Goal: Task Accomplishment & Management: Use online tool/utility

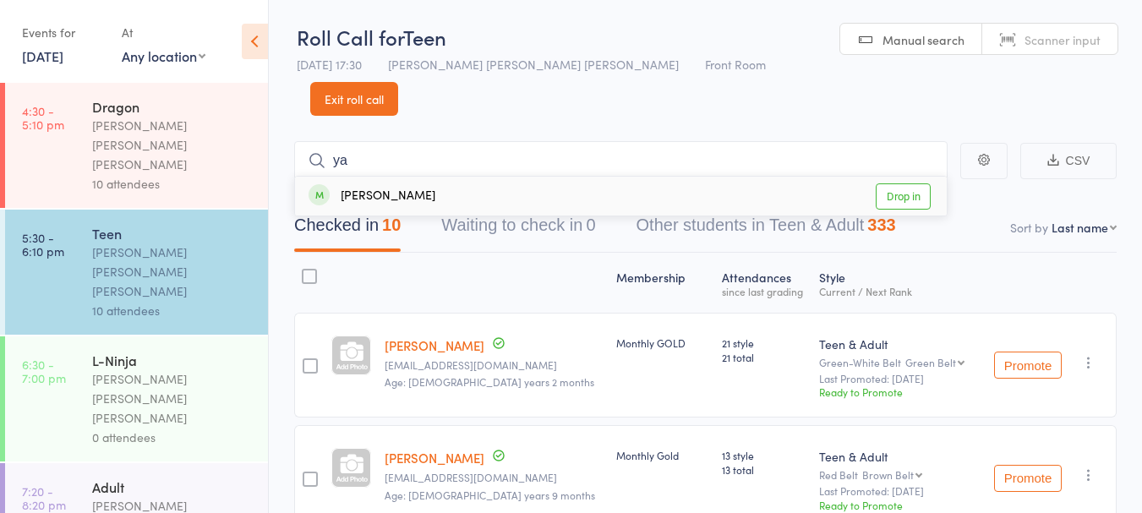
type input "y"
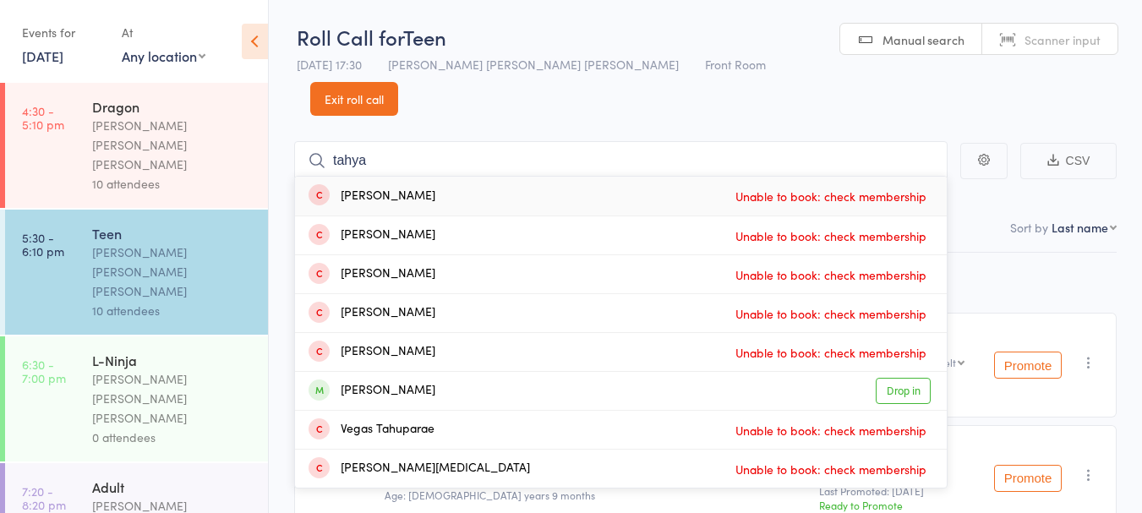
type input "tahya"
click at [459, 372] on div "[PERSON_NAME] Drop in" at bounding box center [621, 391] width 652 height 38
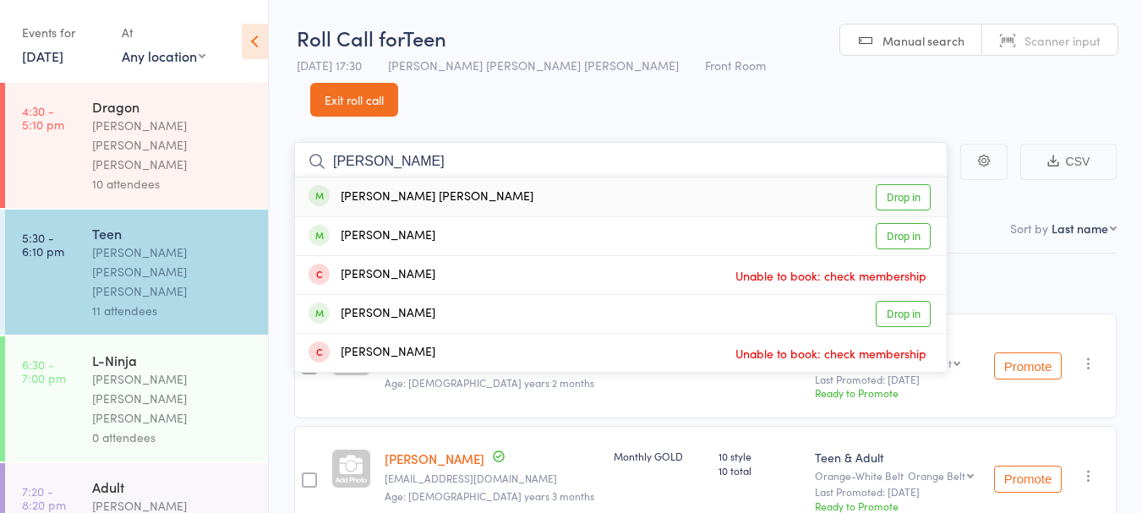
type input "[PERSON_NAME]"
click at [498, 178] on div "[PERSON_NAME] [PERSON_NAME] Drop in" at bounding box center [621, 197] width 652 height 39
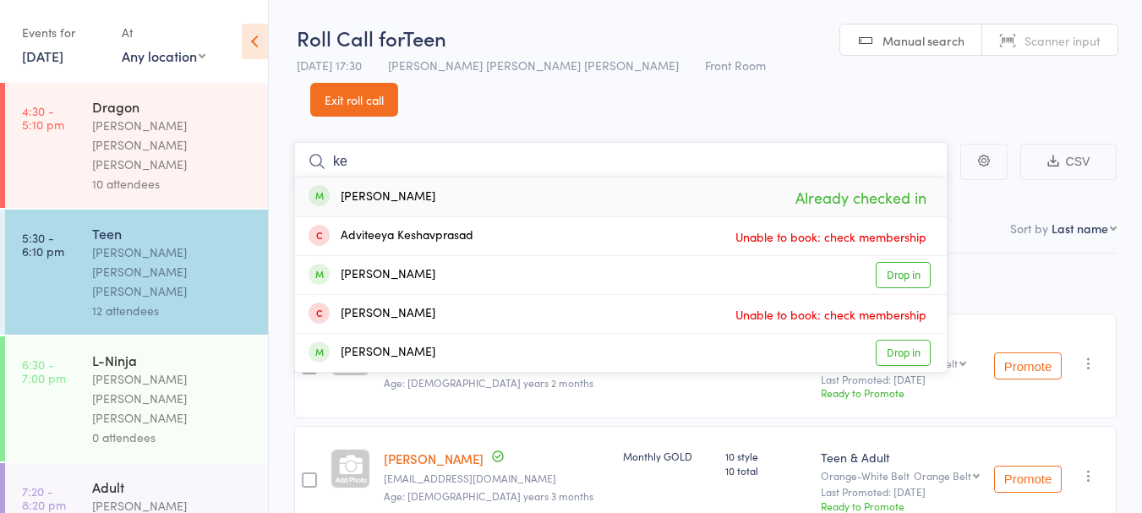
type input "k"
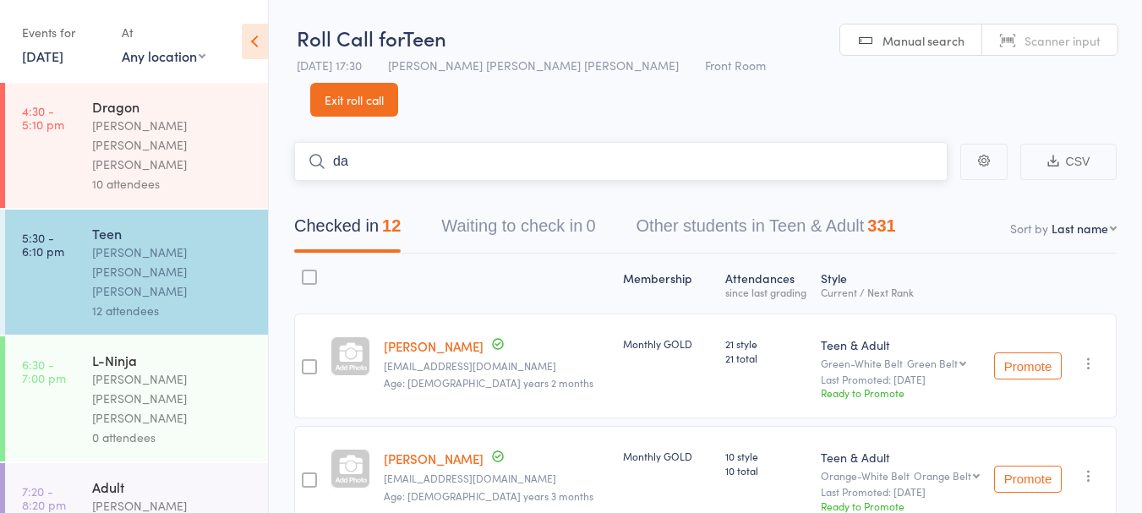
type input "d"
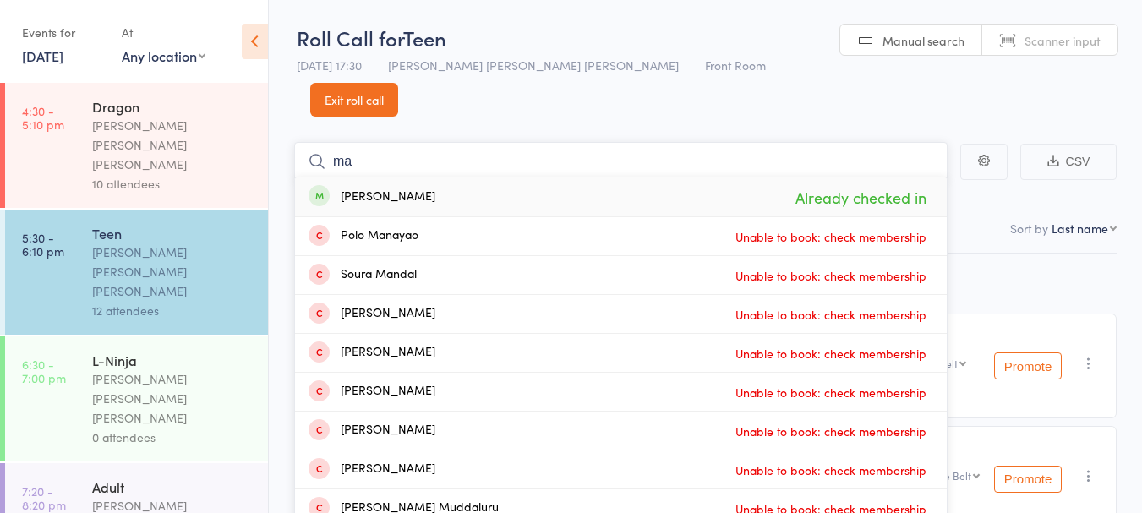
type input "m"
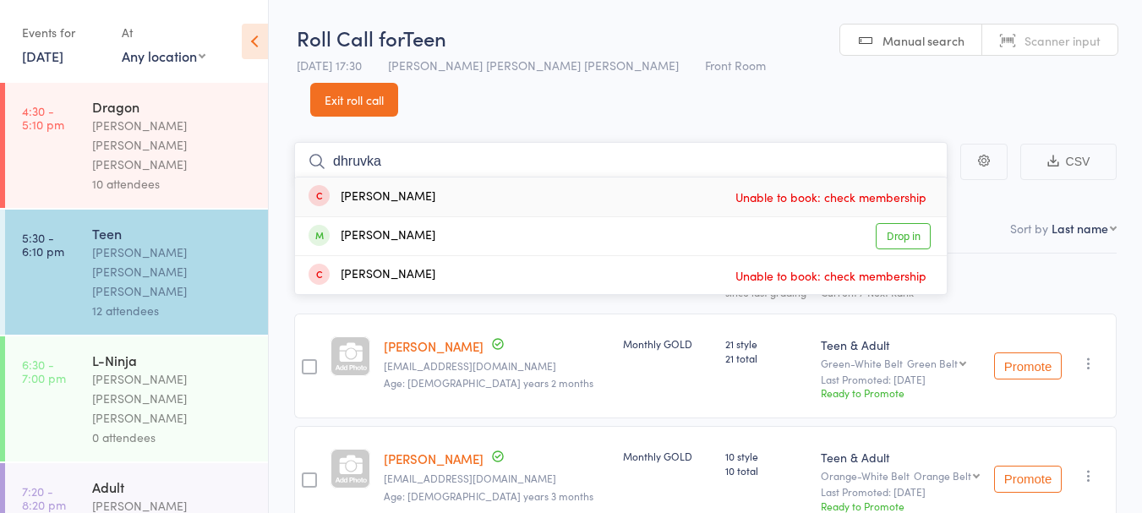
type input "dhruvka"
click at [461, 217] on div "Dhruvikha [PERSON_NAME] Drop in" at bounding box center [621, 236] width 652 height 38
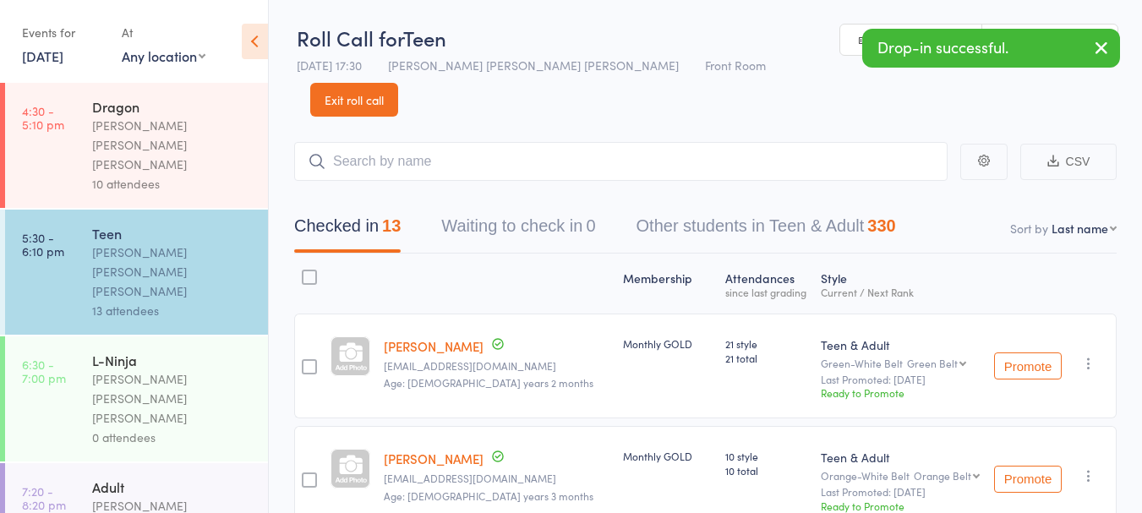
click at [171, 428] on div "0 attendees" at bounding box center [172, 437] width 161 height 19
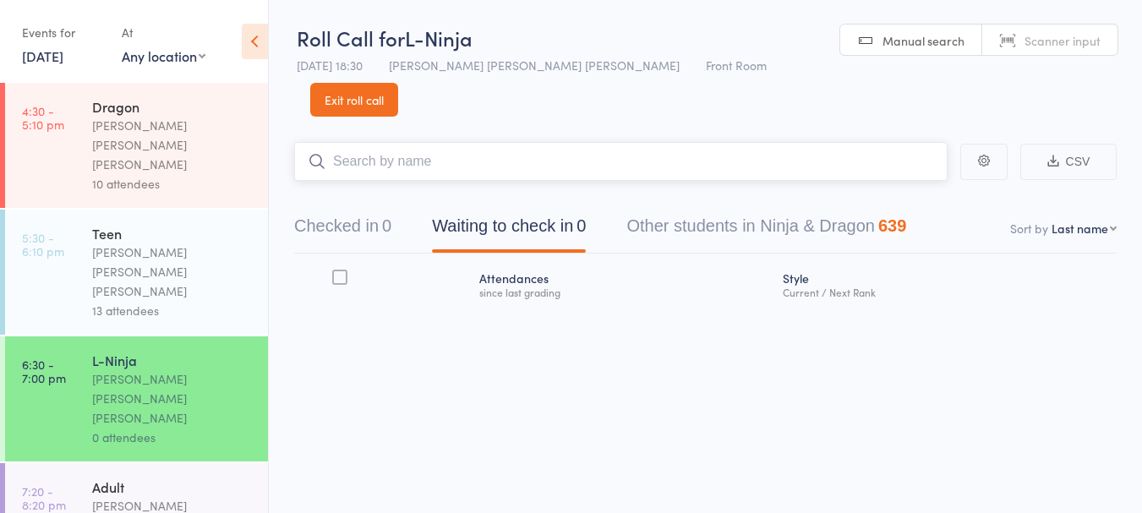
click at [417, 142] on input "search" at bounding box center [620, 161] width 653 height 39
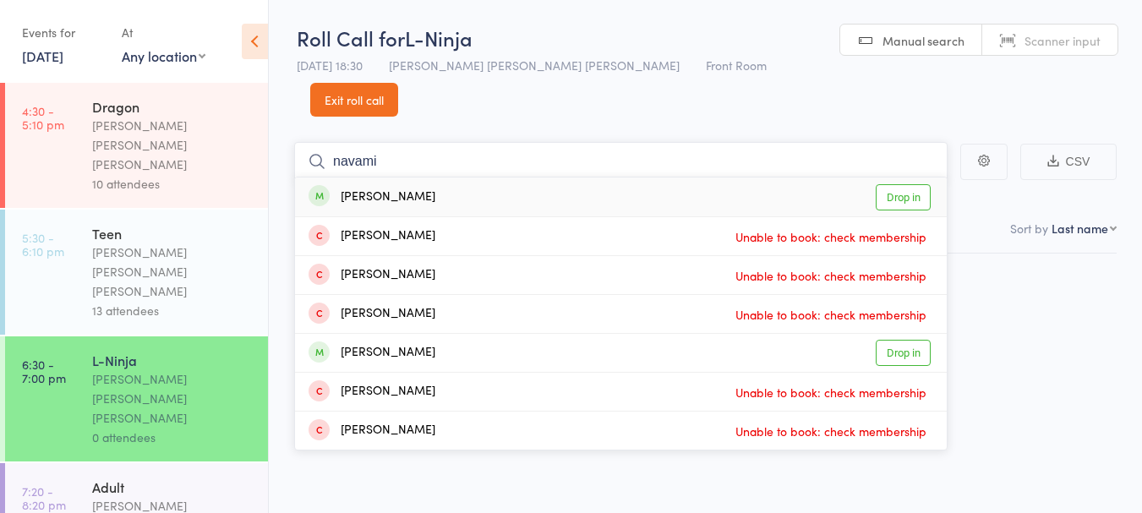
type input "navami"
click at [471, 178] on div "Navami Bhatt Drop in" at bounding box center [621, 197] width 652 height 39
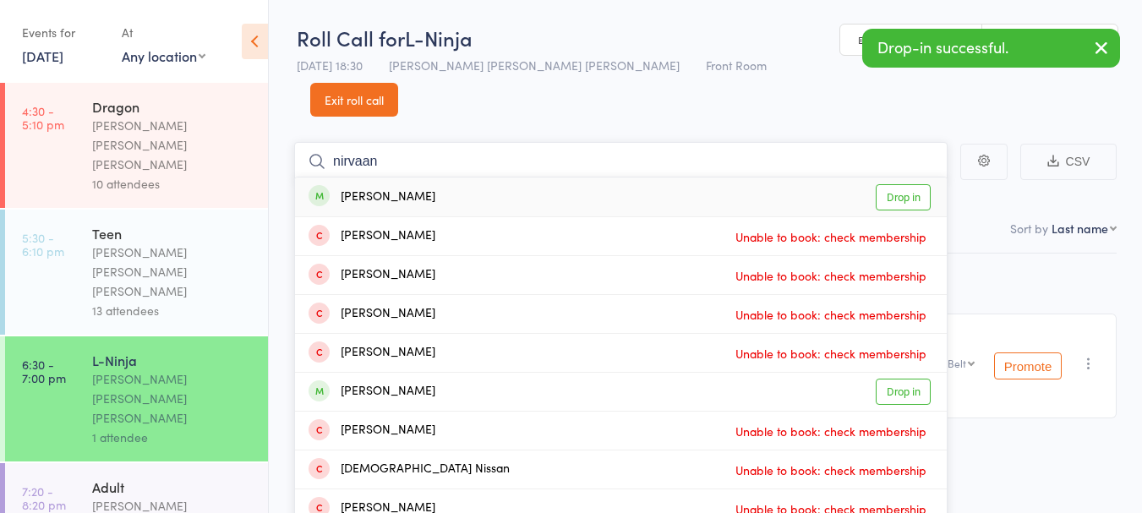
type input "nirvaan"
click at [517, 178] on div "[PERSON_NAME] Drop in" at bounding box center [621, 197] width 652 height 39
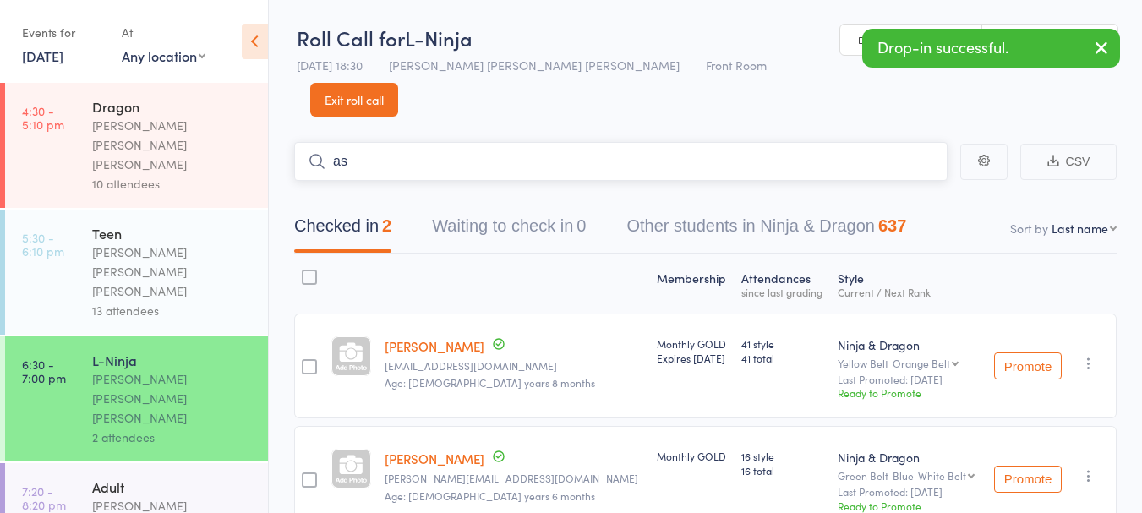
type input "a"
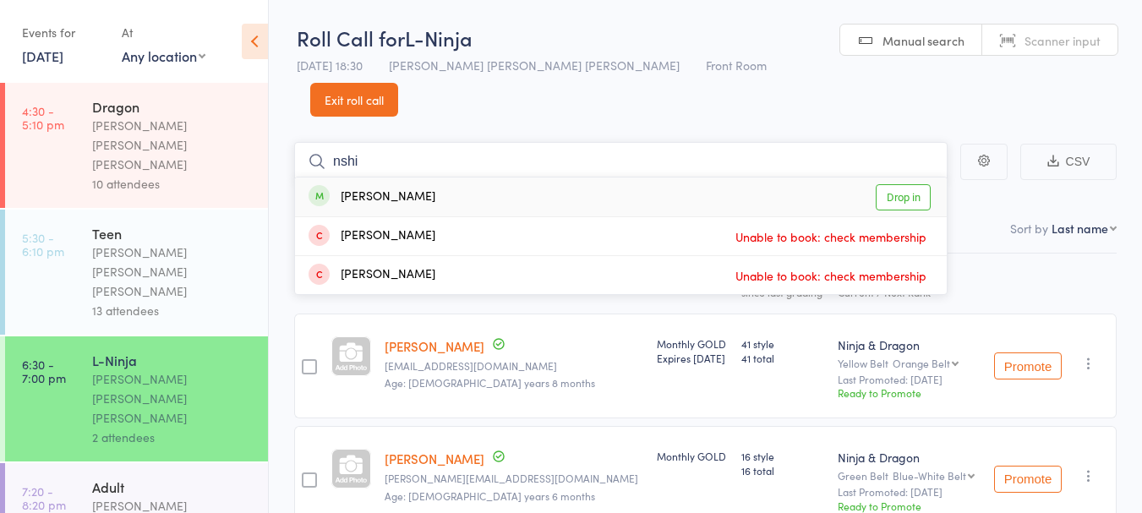
type input "nshi"
click at [365, 188] on div "[PERSON_NAME]" at bounding box center [372, 197] width 127 height 19
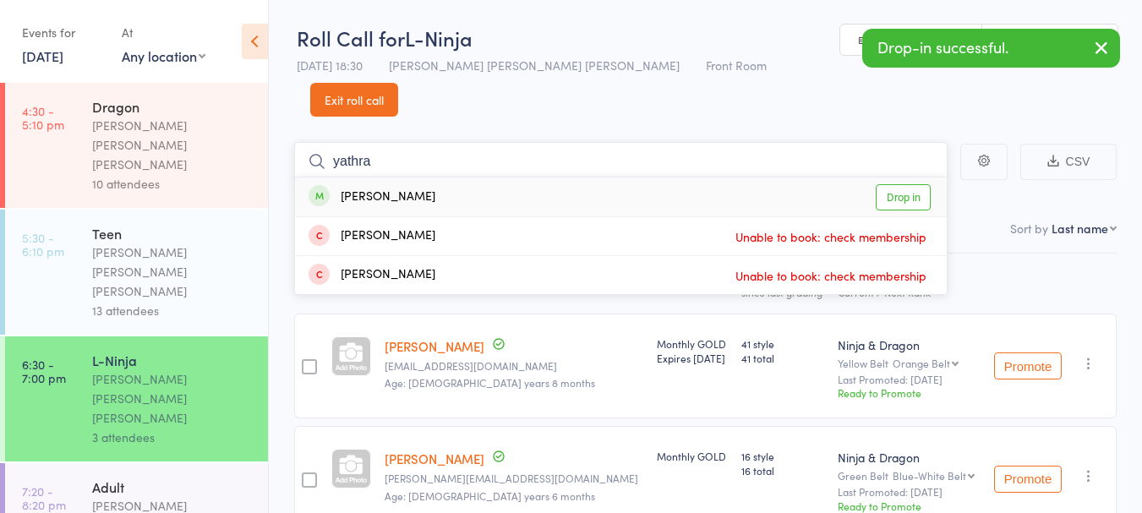
type input "yathra"
click at [528, 178] on div "[PERSON_NAME] Drop in" at bounding box center [621, 197] width 652 height 39
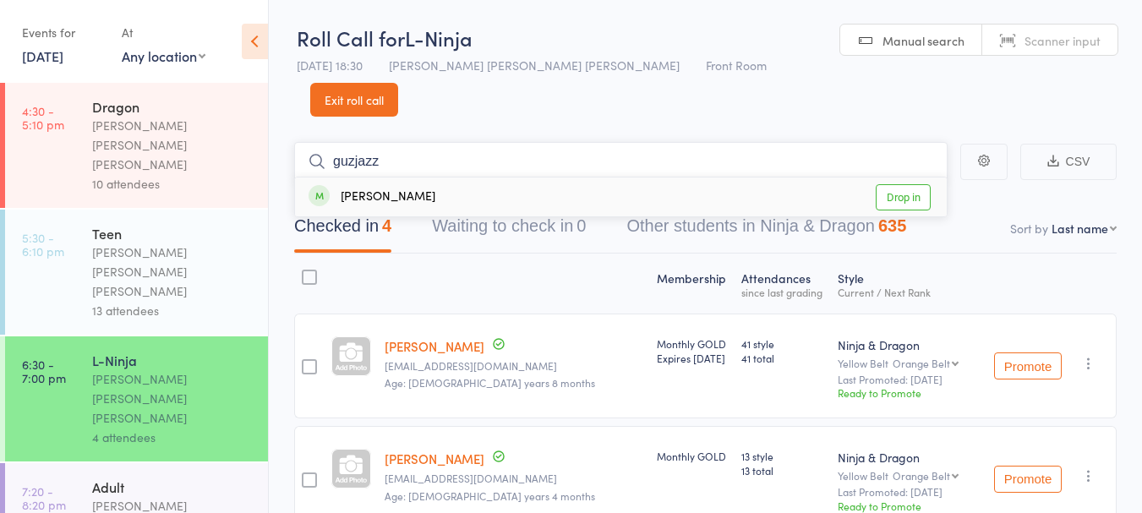
type input "guzjazz"
click at [512, 178] on div "[PERSON_NAME] Drop in" at bounding box center [621, 197] width 652 height 39
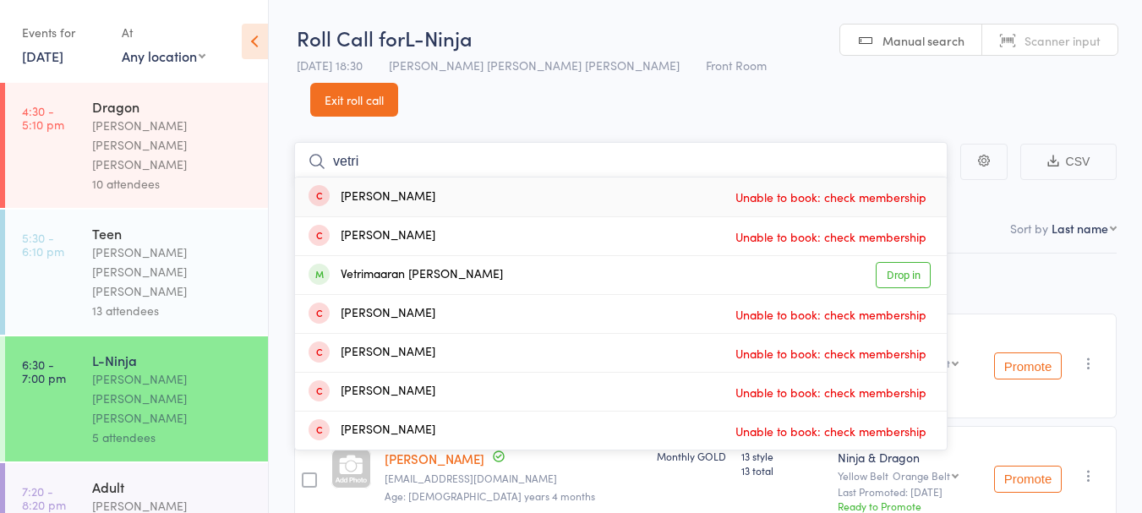
type input "vetri"
click at [447, 265] on div "Vetrimaaran [PERSON_NAME]" at bounding box center [406, 274] width 194 height 19
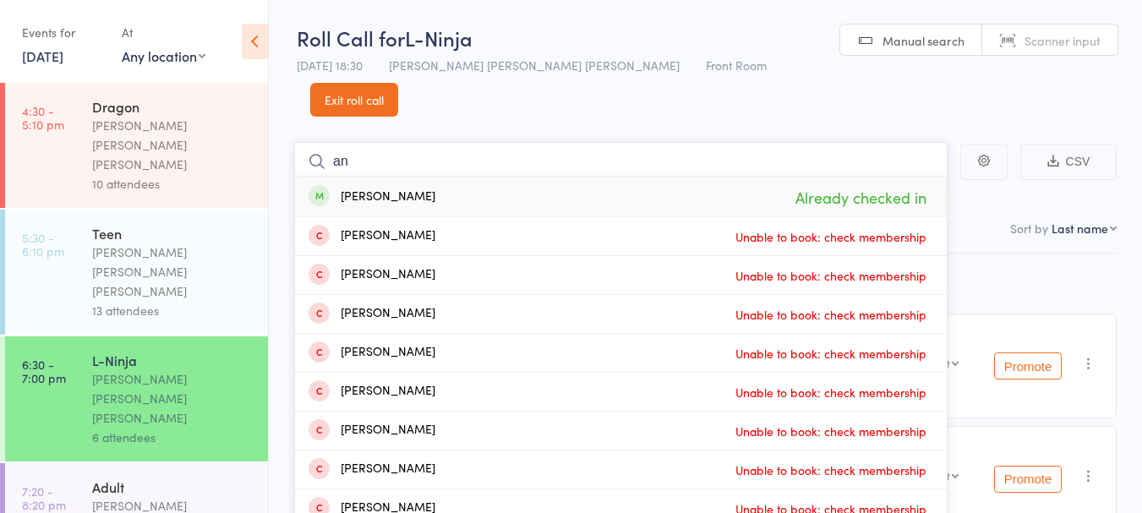
type input "a"
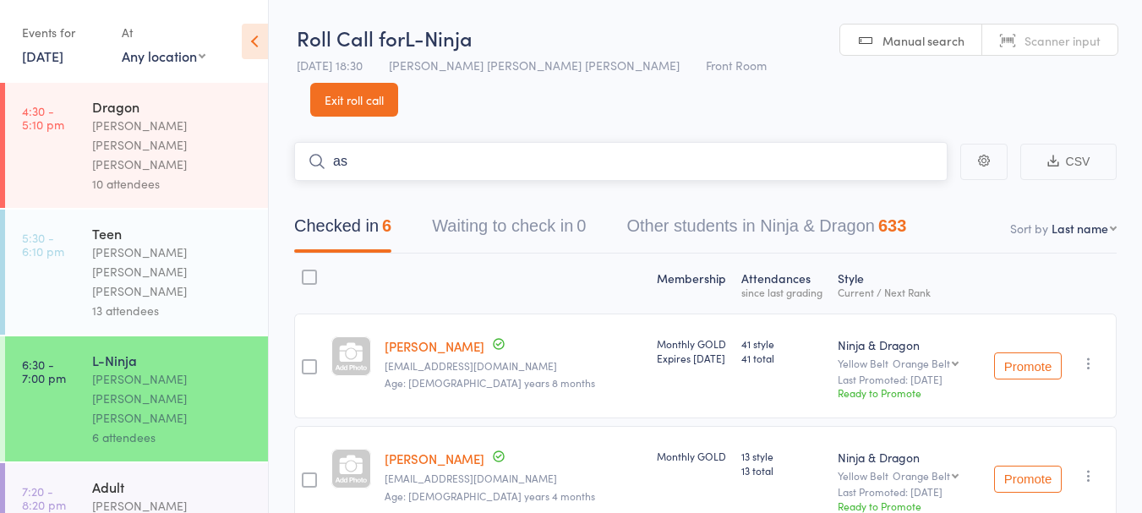
type input "a"
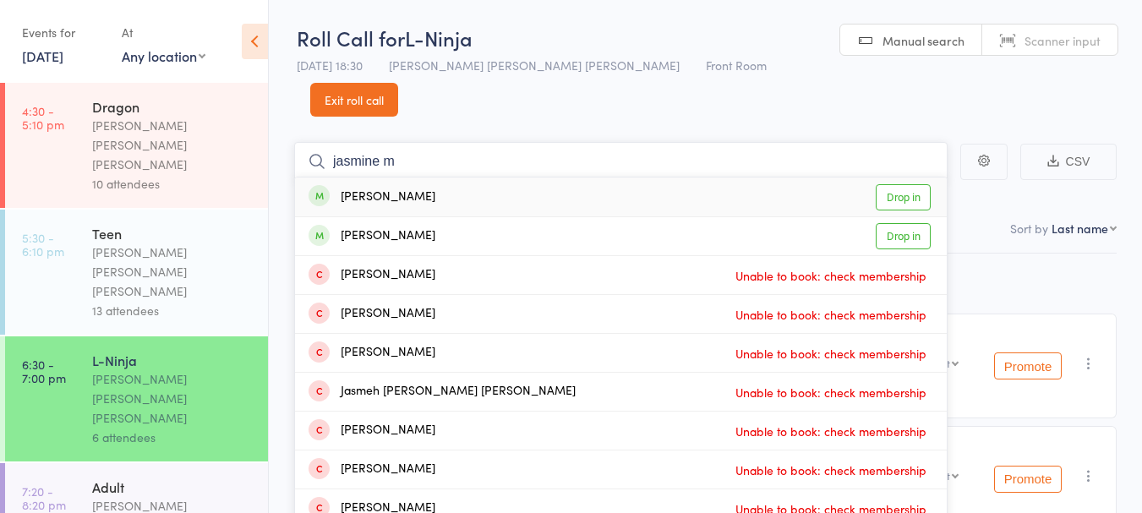
type input "jasmine m"
click at [465, 217] on div "[PERSON_NAME] Drop in" at bounding box center [621, 236] width 652 height 38
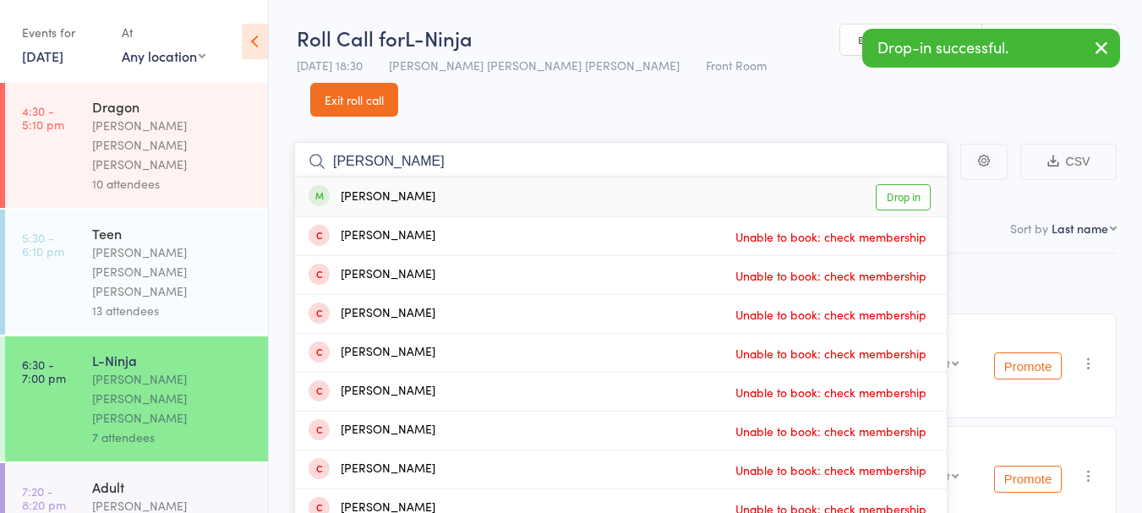
type input "[PERSON_NAME]"
click at [440, 178] on div "[PERSON_NAME] Drop in" at bounding box center [621, 197] width 652 height 39
